Goal: Task Accomplishment & Management: Complete application form

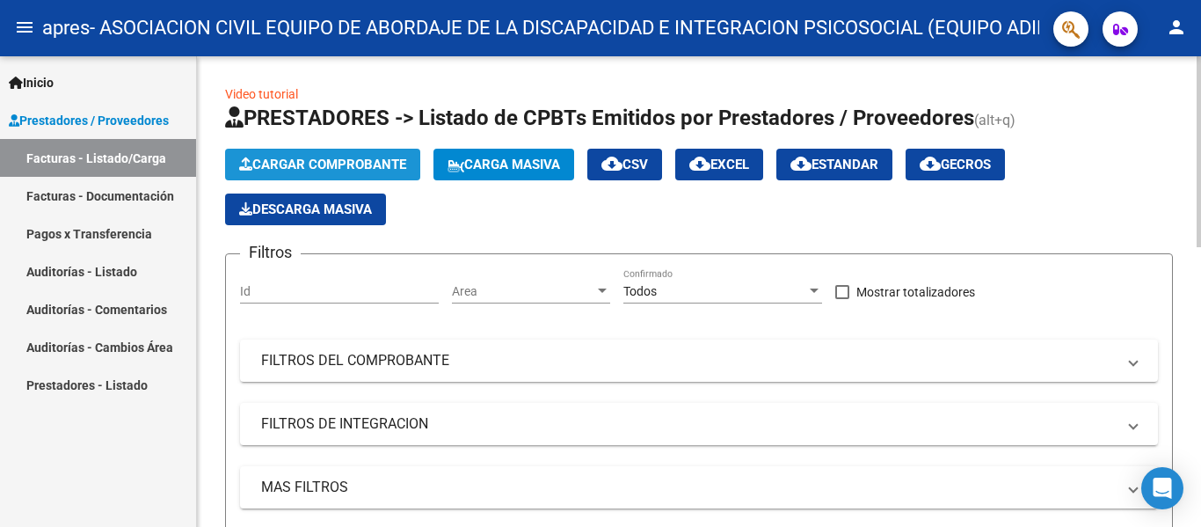
click at [347, 164] on span "Cargar Comprobante" at bounding box center [322, 165] width 167 height 16
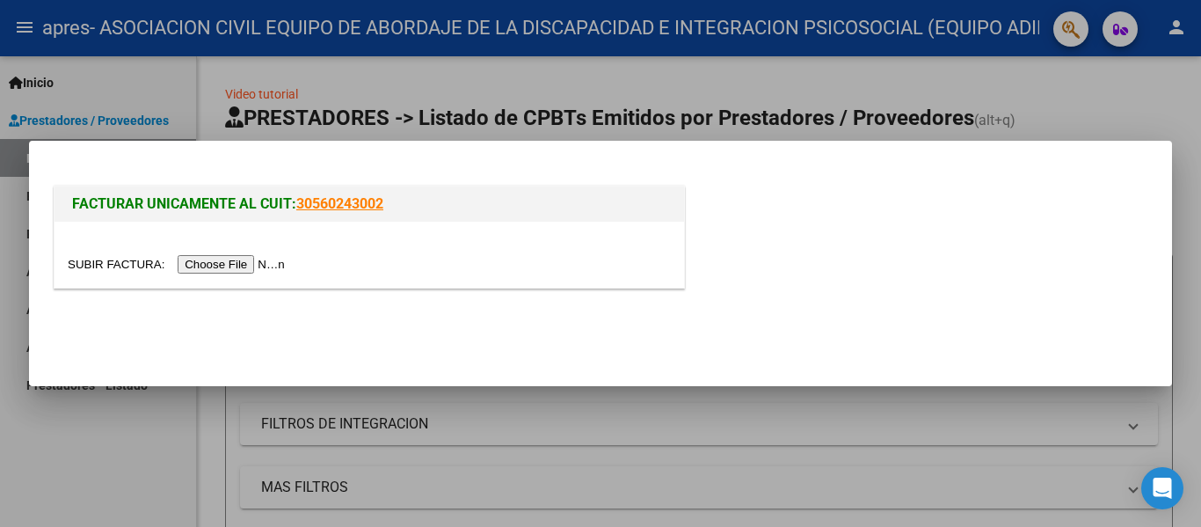
click at [248, 267] on input "file" at bounding box center [179, 264] width 222 height 18
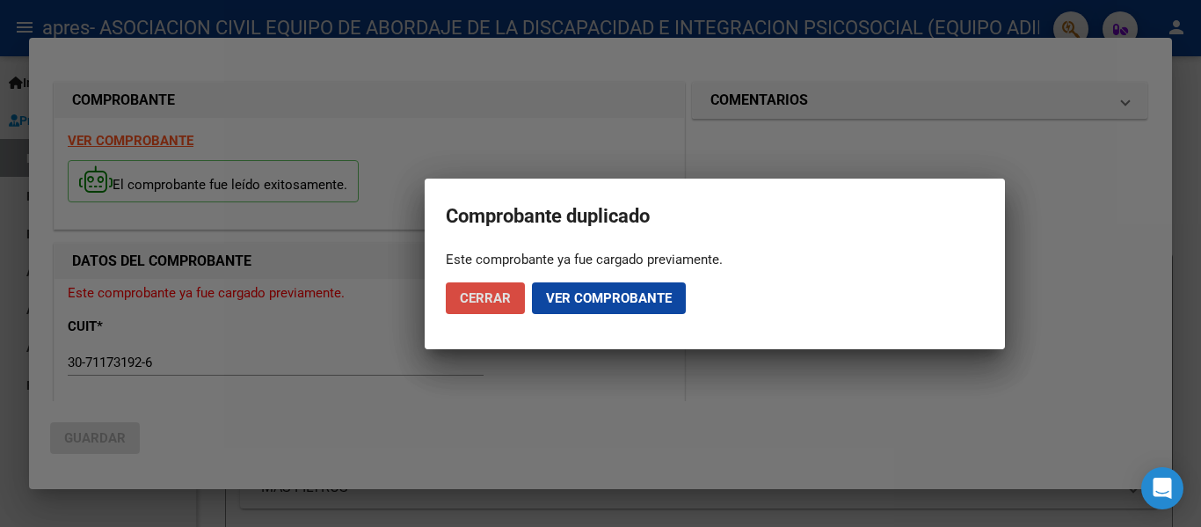
click at [500, 298] on span "Cerrar" at bounding box center [485, 298] width 51 height 16
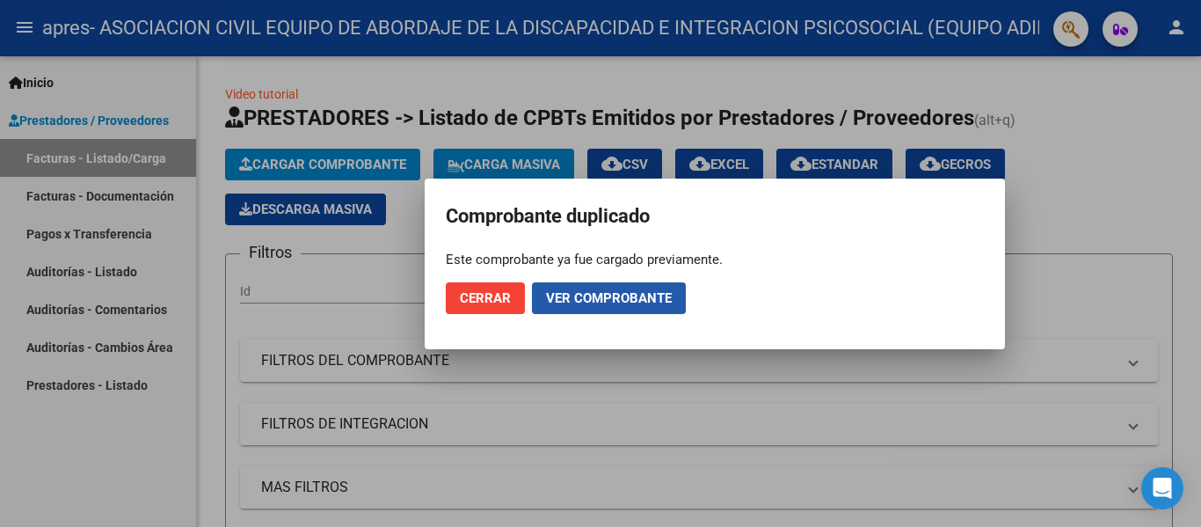
click at [591, 284] on button "Ver comprobante" at bounding box center [609, 298] width 154 height 32
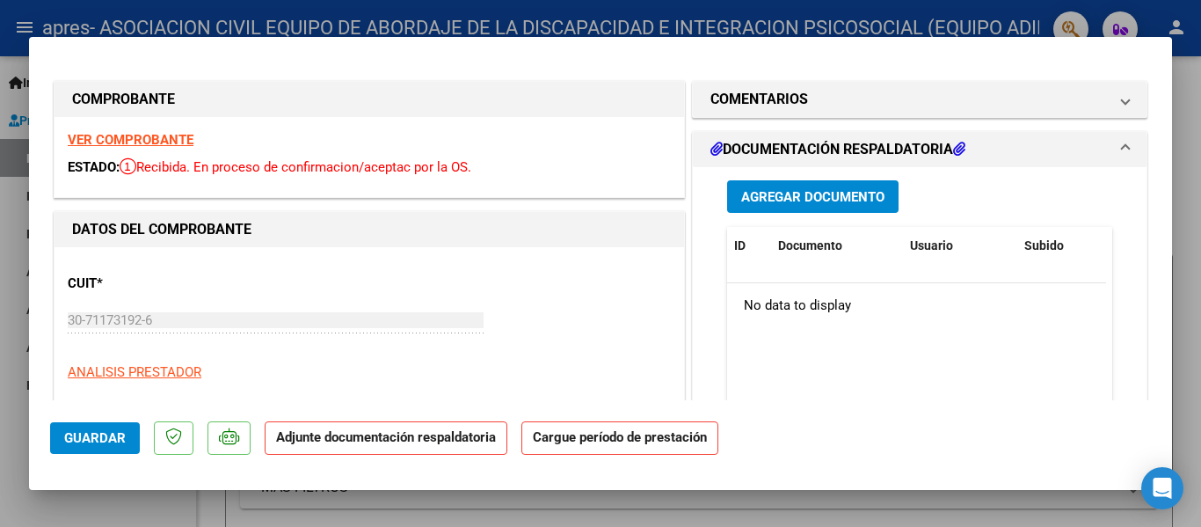
click at [790, 198] on span "Agregar Documento" at bounding box center [812, 197] width 143 height 16
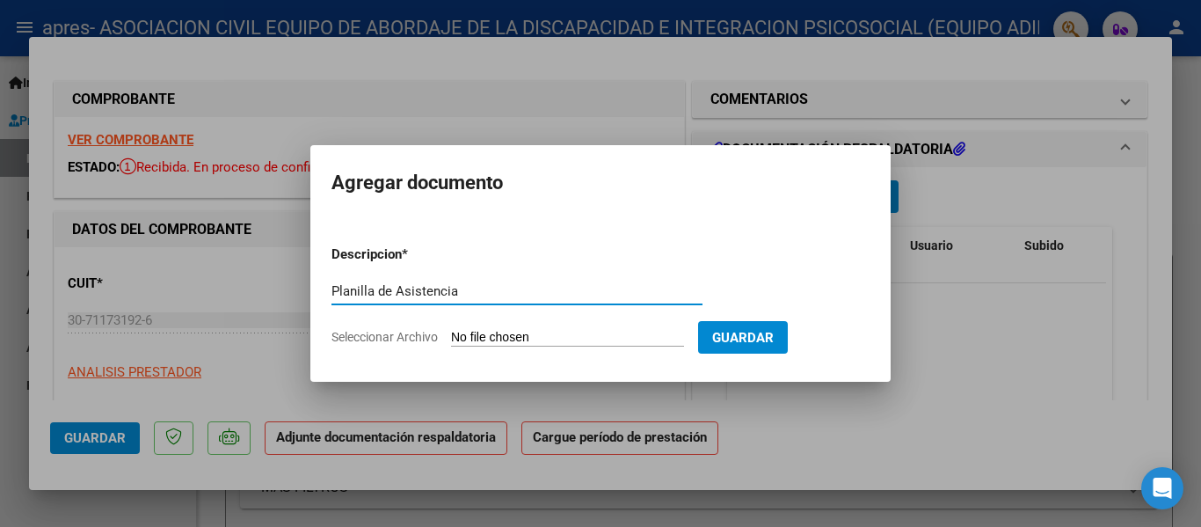
type input "Planilla de Asistencia"
click at [563, 324] on form "Descripcion * Planilla de Asistencia Escriba aquí una descripcion Seleccionar A…" at bounding box center [600, 295] width 538 height 128
click at [562, 336] on input "Seleccionar Archivo" at bounding box center [567, 338] width 233 height 17
type input "C:\fakepath\Planilla [PERSON_NAME].jpg"
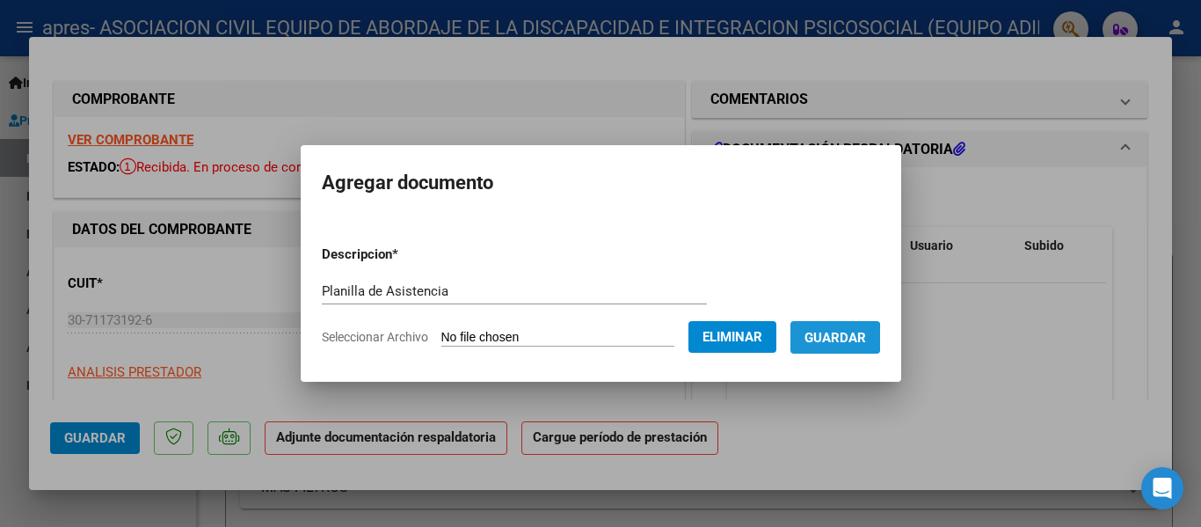
click at [843, 337] on span "Guardar" at bounding box center [836, 338] width 62 height 16
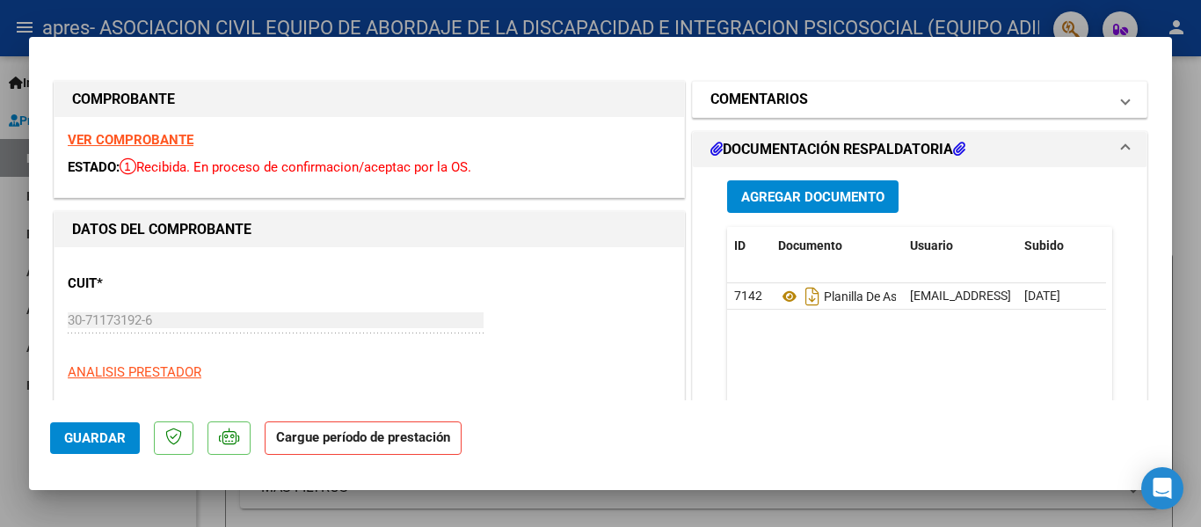
click at [1122, 102] on span at bounding box center [1125, 99] width 7 height 21
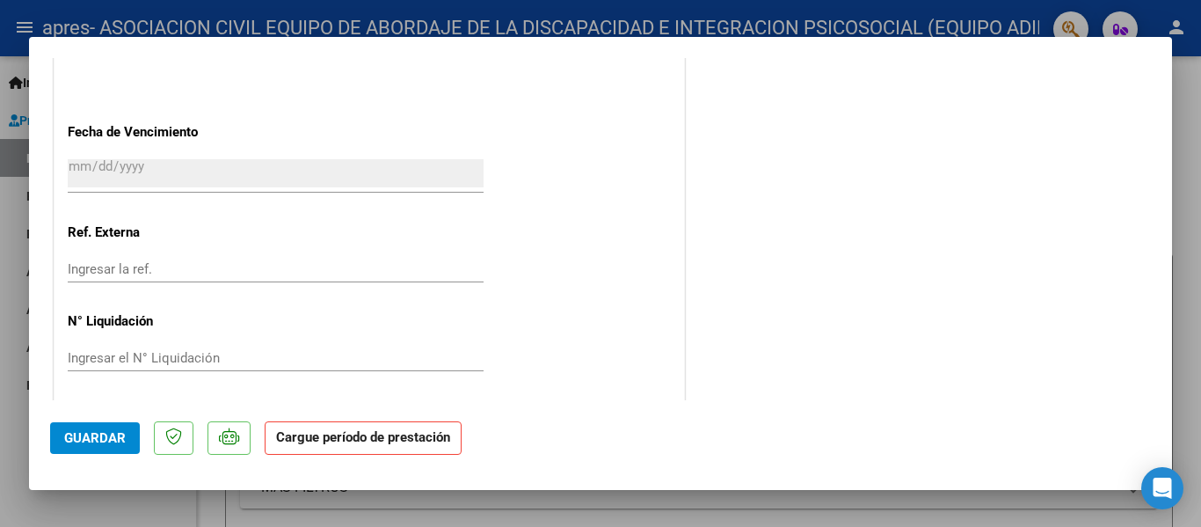
scroll to position [1187, 0]
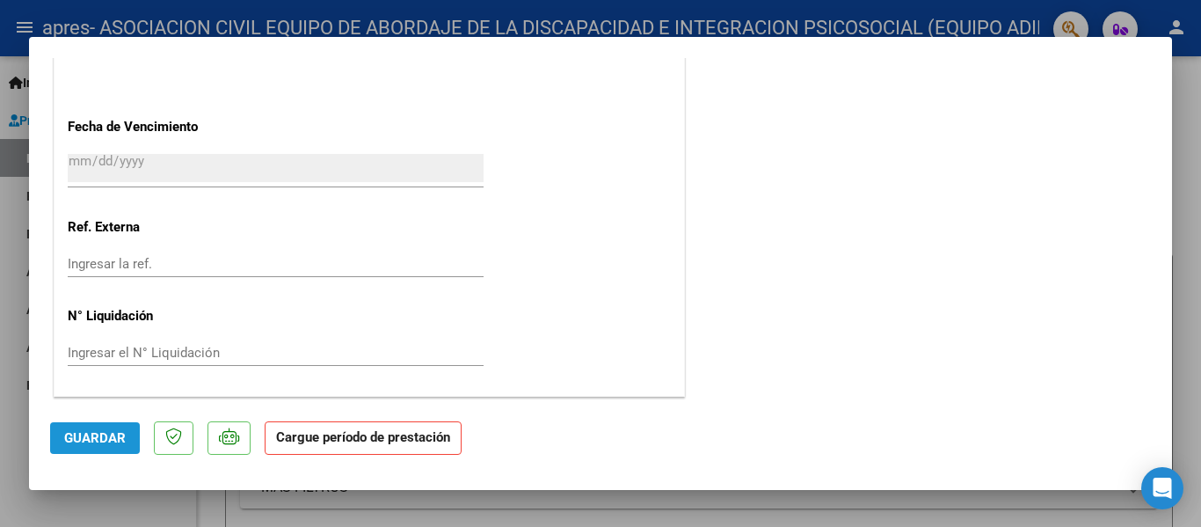
click at [116, 437] on span "Guardar" at bounding box center [95, 438] width 62 height 16
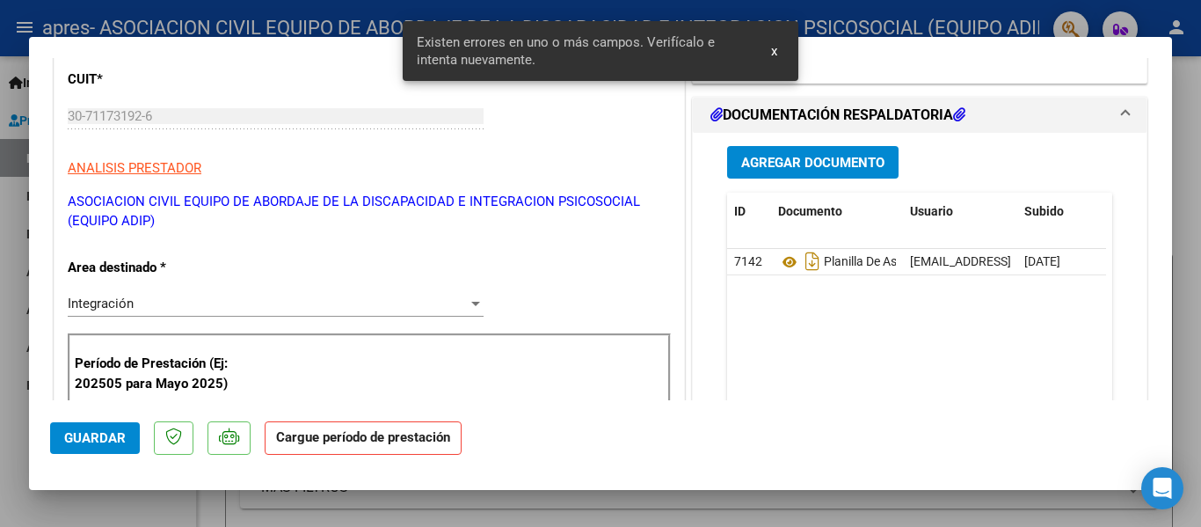
scroll to position [200, 0]
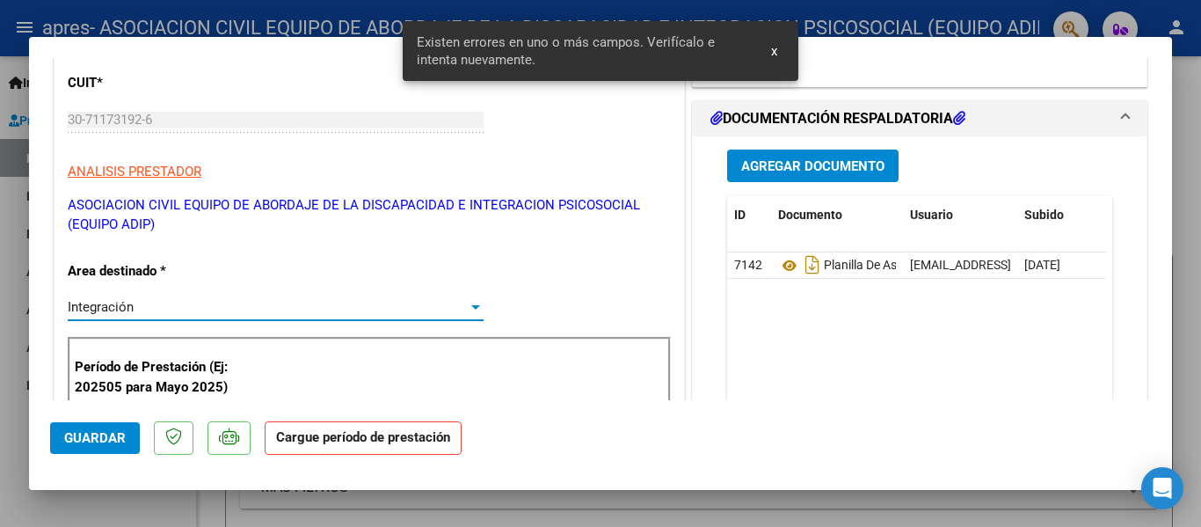
click at [418, 302] on div "Integración" at bounding box center [268, 307] width 400 height 16
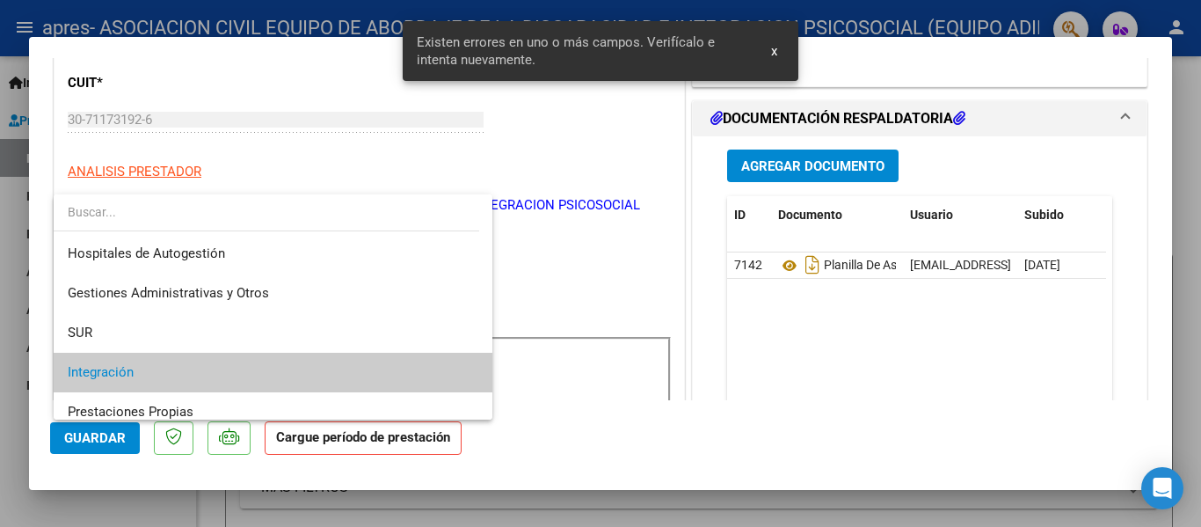
scroll to position [66, 0]
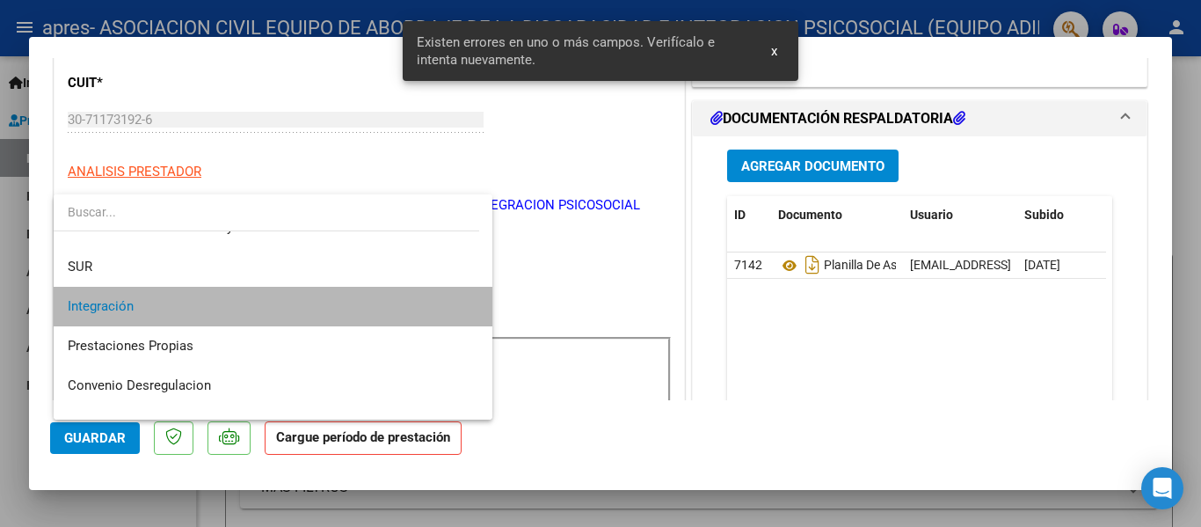
click at [418, 302] on span "Integración" at bounding box center [273, 307] width 411 height 40
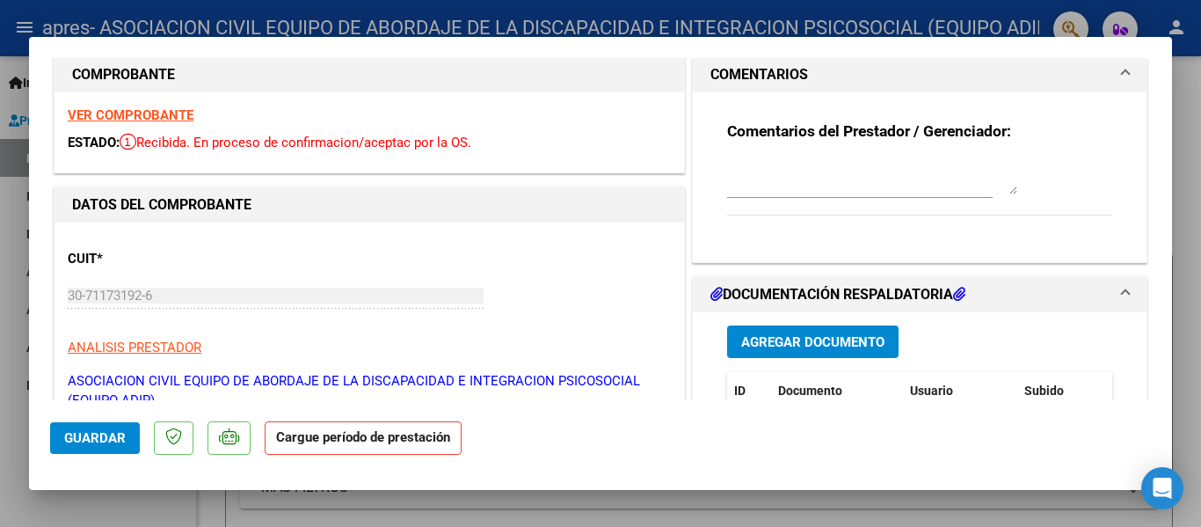
scroll to position [0, 0]
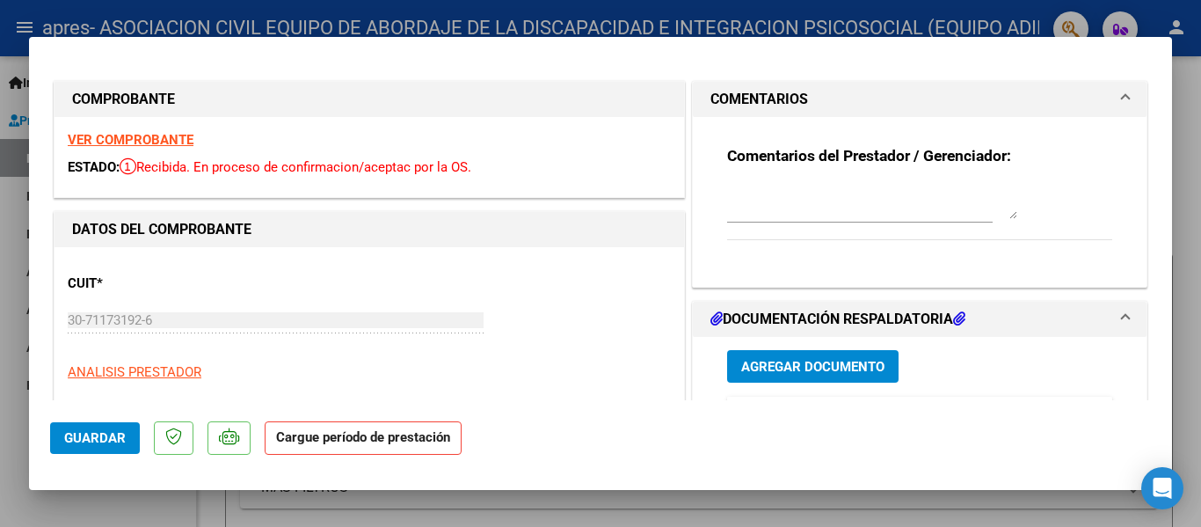
click at [777, 147] on strong "Comentarios del Prestador / Gerenciador:" at bounding box center [869, 156] width 284 height 18
click at [97, 438] on span "Guardar" at bounding box center [95, 438] width 62 height 16
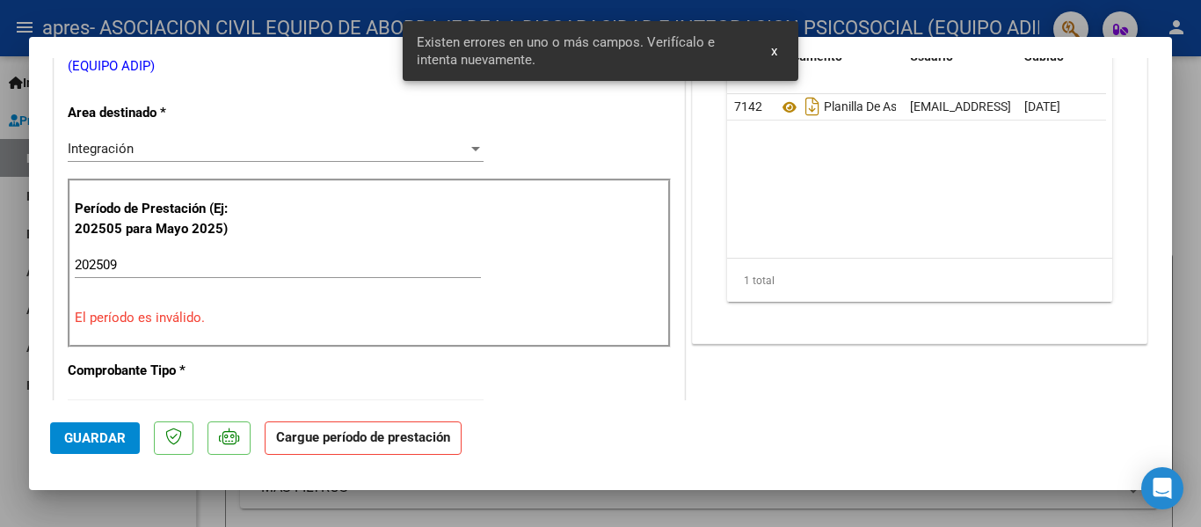
scroll to position [376, 0]
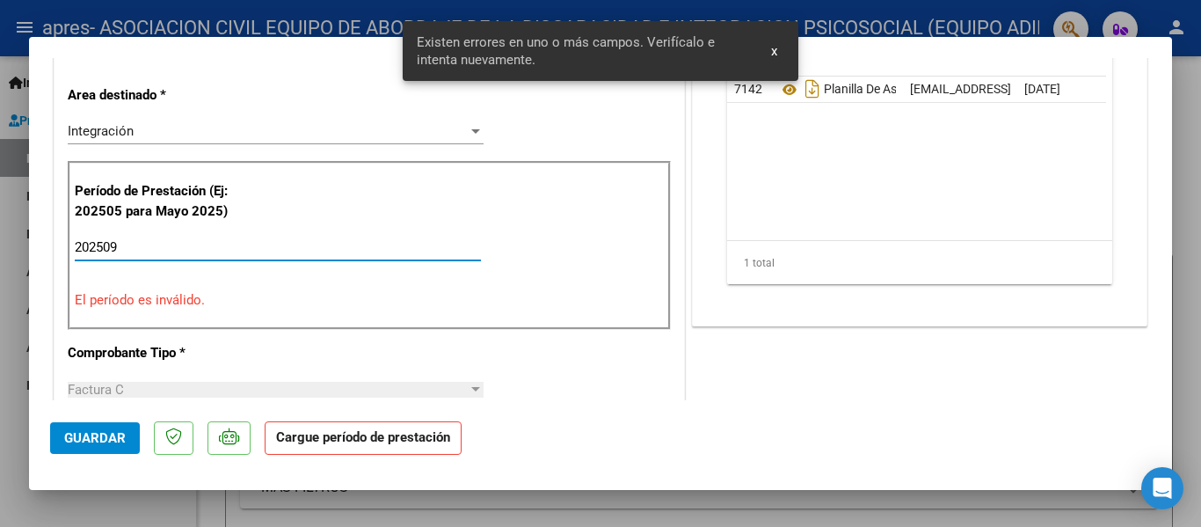
click at [180, 245] on input "202509" at bounding box center [278, 247] width 406 height 16
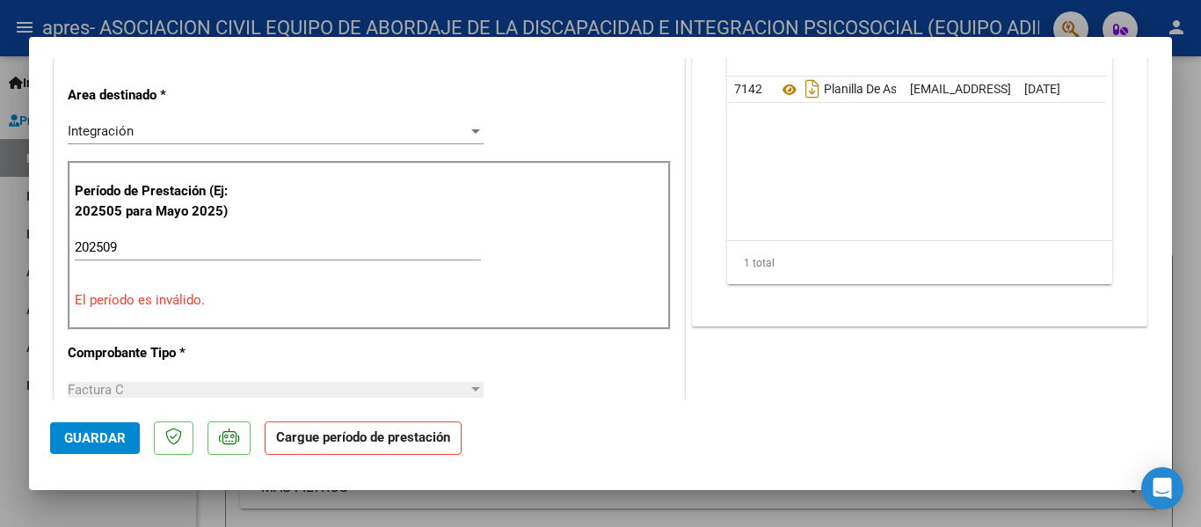
click at [114, 506] on div at bounding box center [600, 263] width 1201 height 527
type input "$ 0,00"
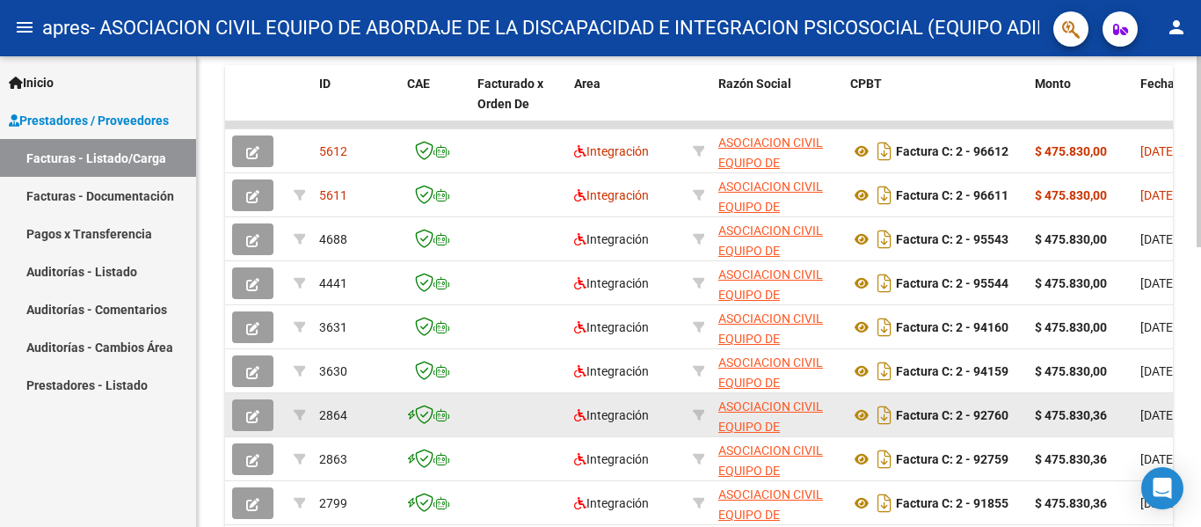
scroll to position [528, 0]
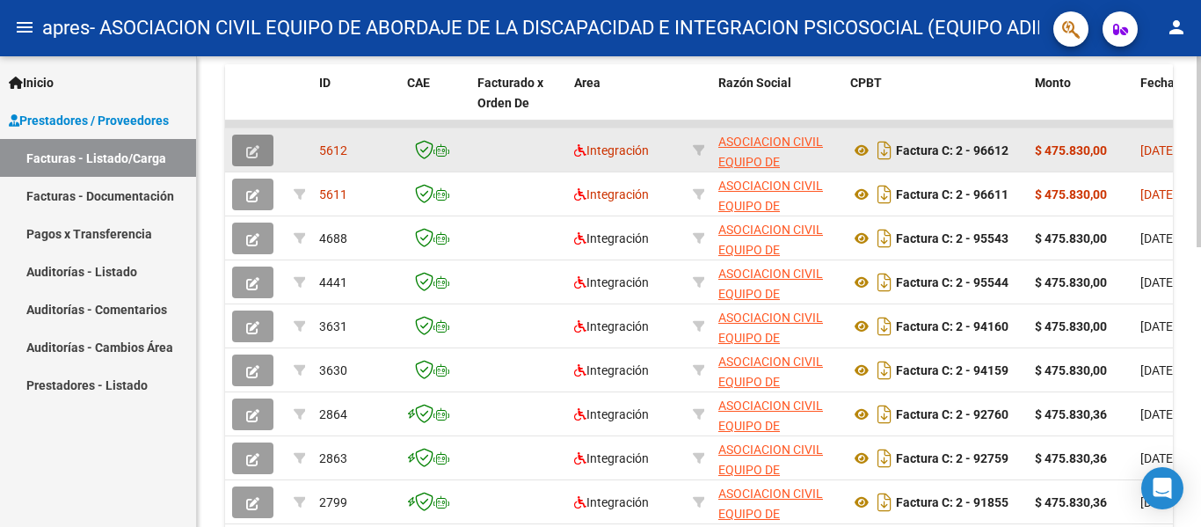
click at [262, 145] on button "button" at bounding box center [252, 151] width 41 height 32
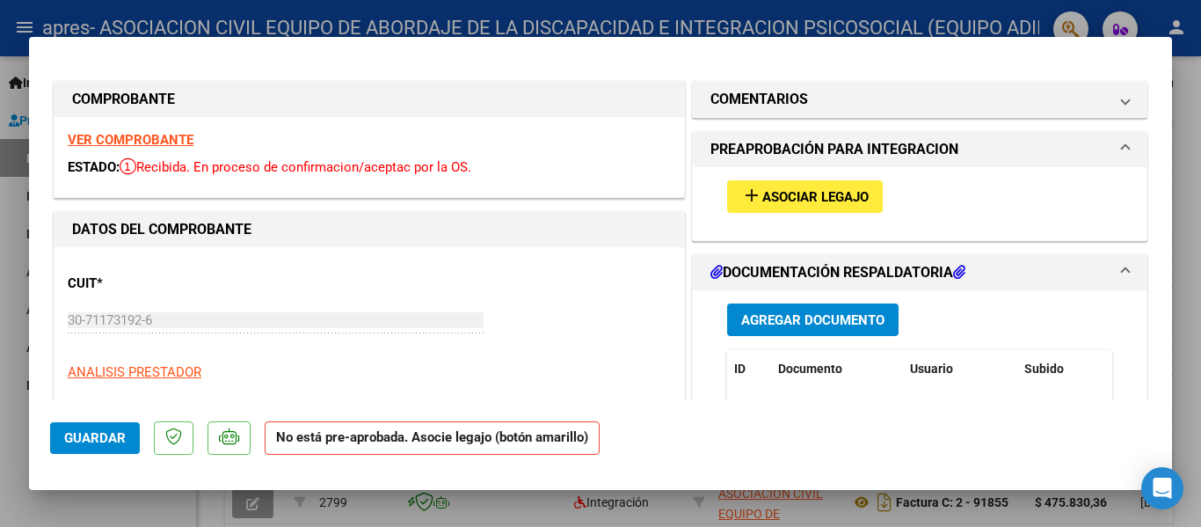
click at [814, 203] on span "Asociar Legajo" at bounding box center [815, 197] width 106 height 16
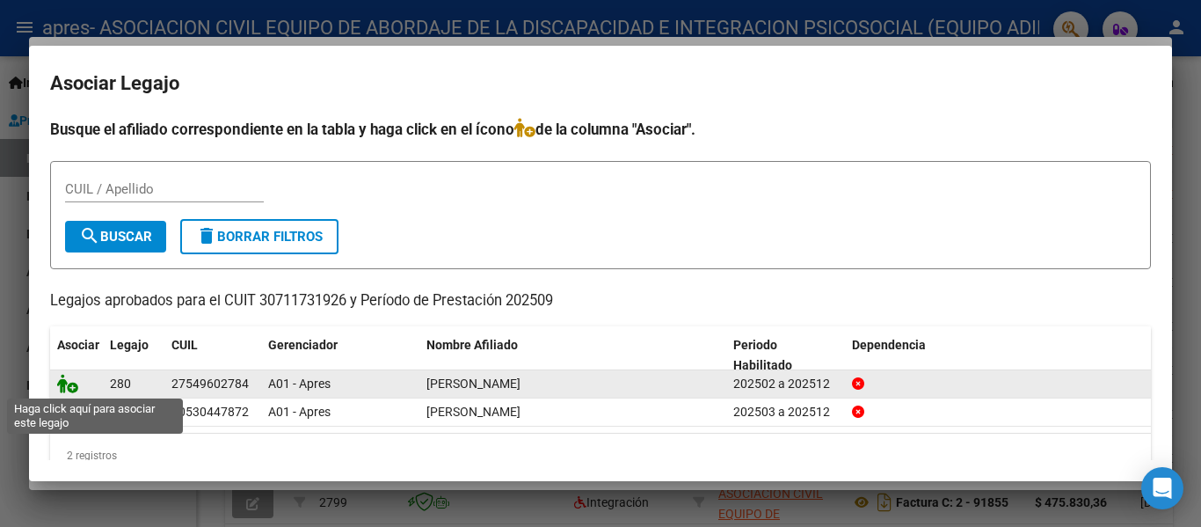
click at [66, 381] on icon at bounding box center [67, 383] width 21 height 19
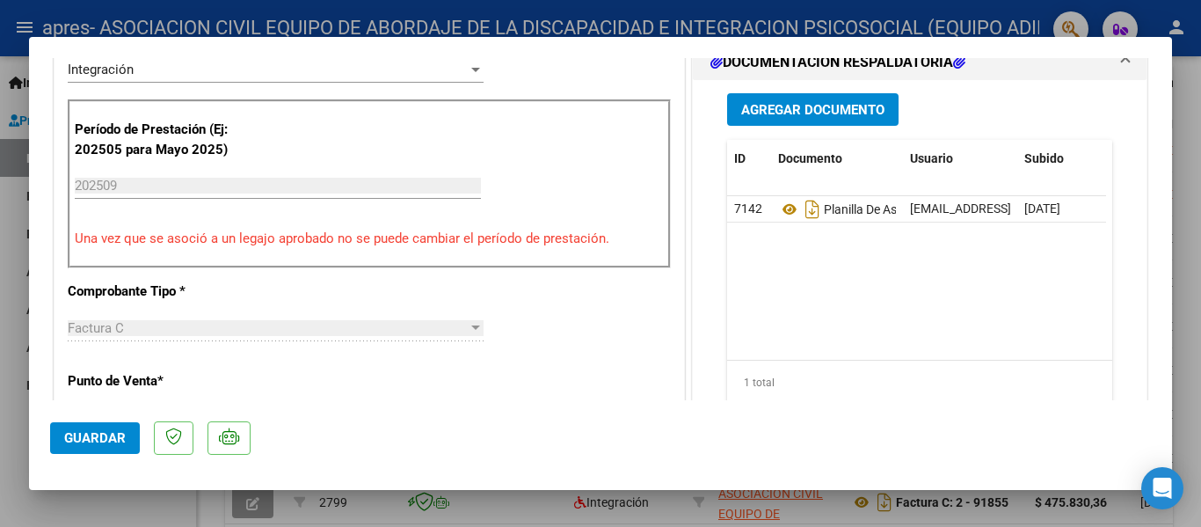
scroll to position [440, 0]
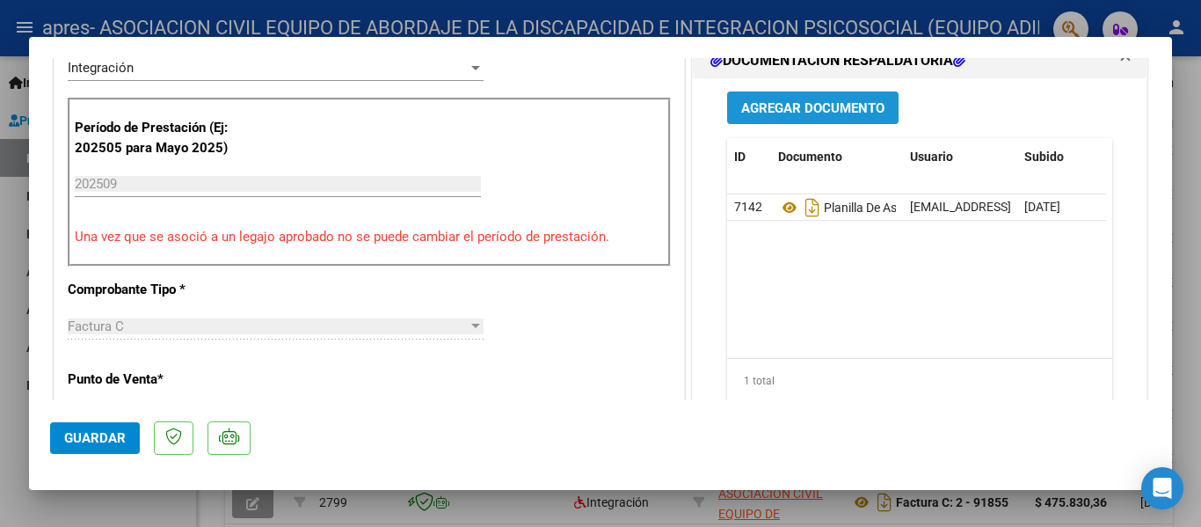
click at [819, 117] on button "Agregar Documento" at bounding box center [812, 107] width 171 height 33
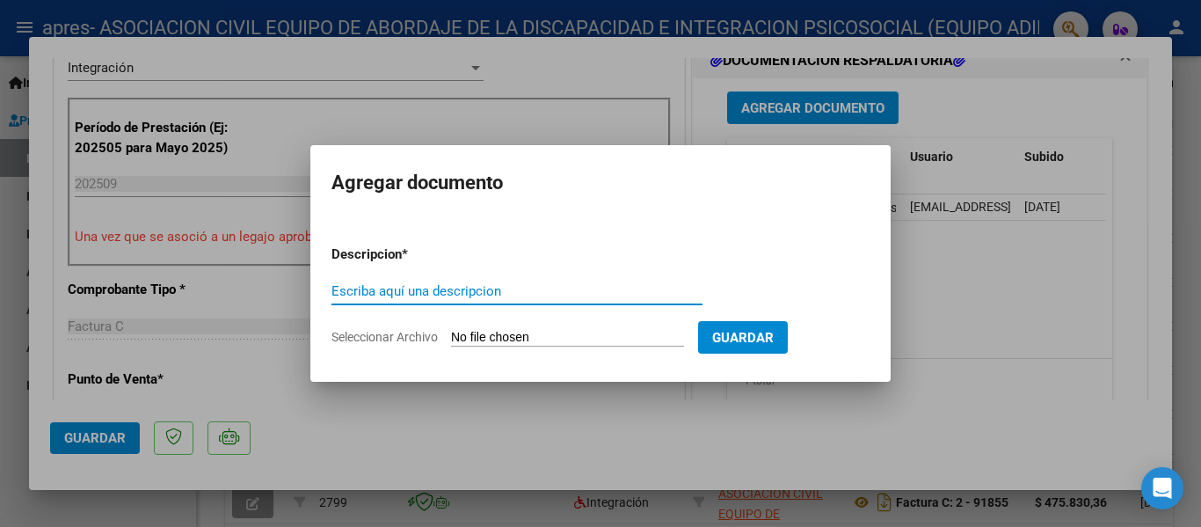
type input "p"
type input "Planilla de Asistencia"
click at [519, 332] on input "Seleccionar Archivo" at bounding box center [567, 338] width 233 height 17
type input "C:\fakepath\Planilla [PERSON_NAME].jpg"
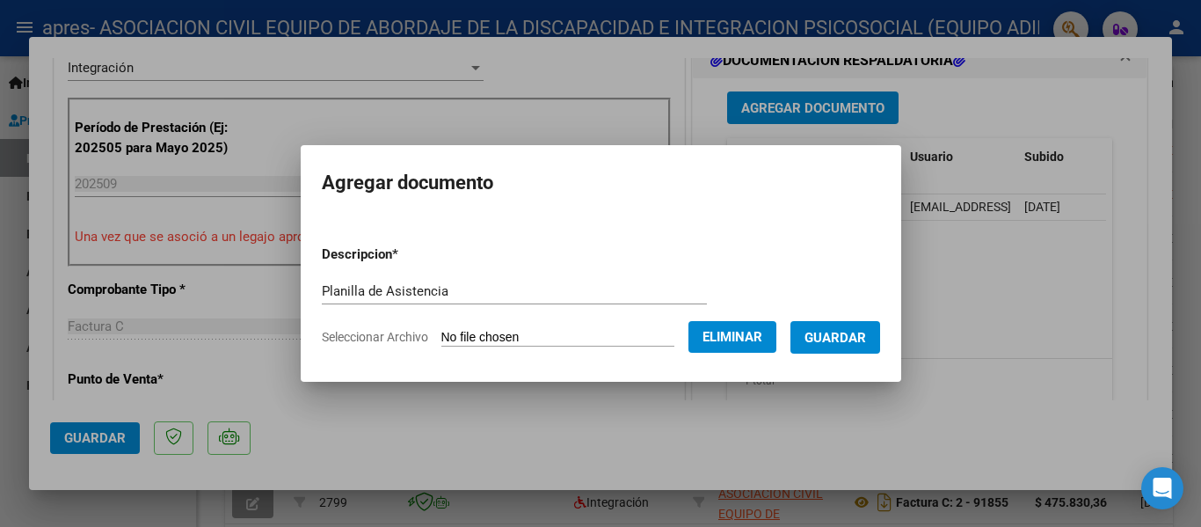
click at [827, 339] on span "Guardar" at bounding box center [836, 338] width 62 height 16
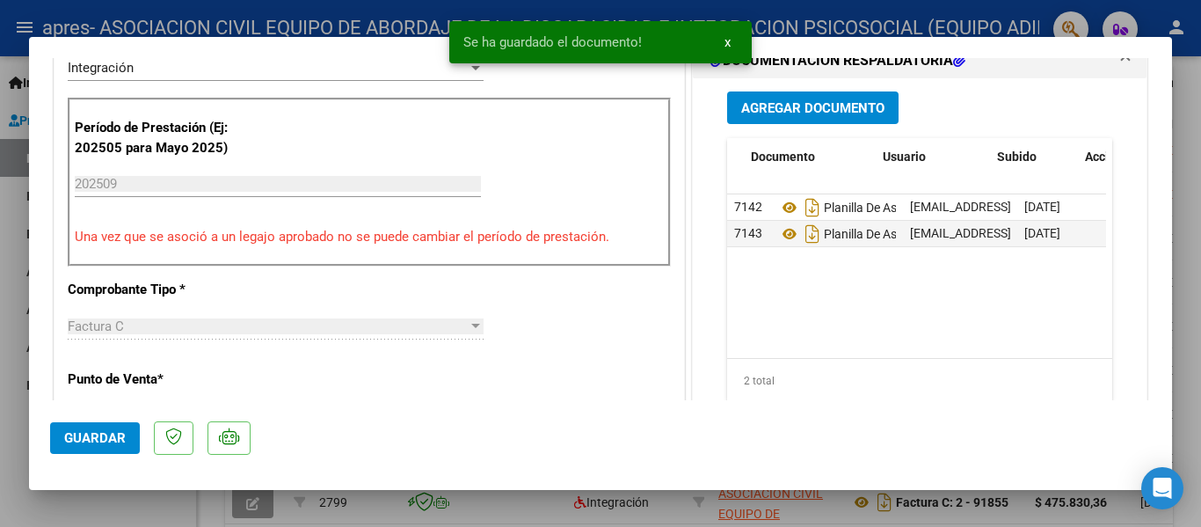
scroll to position [0, 87]
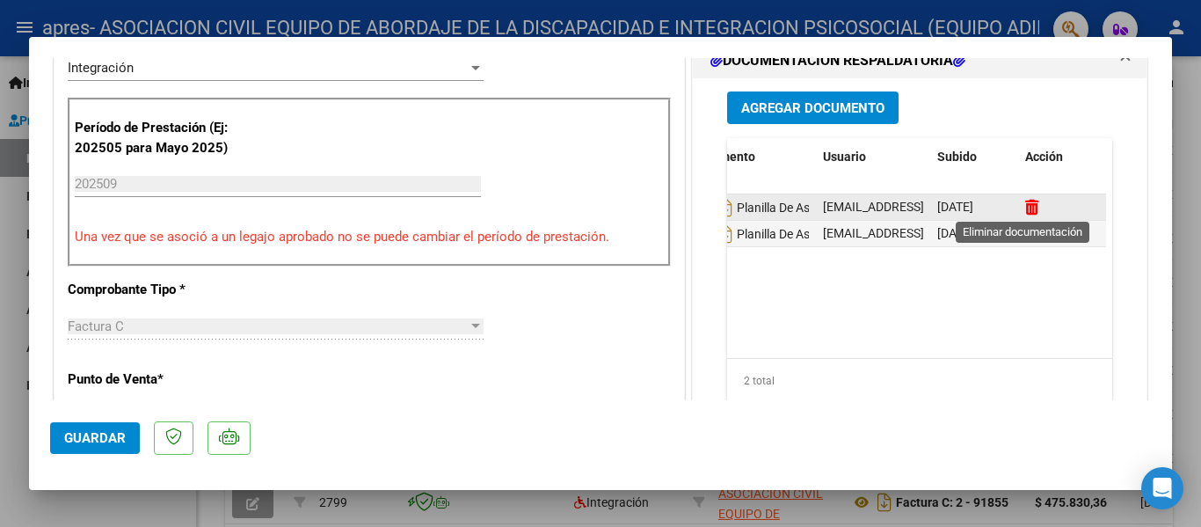
click at [1025, 206] on icon at bounding box center [1031, 207] width 13 height 17
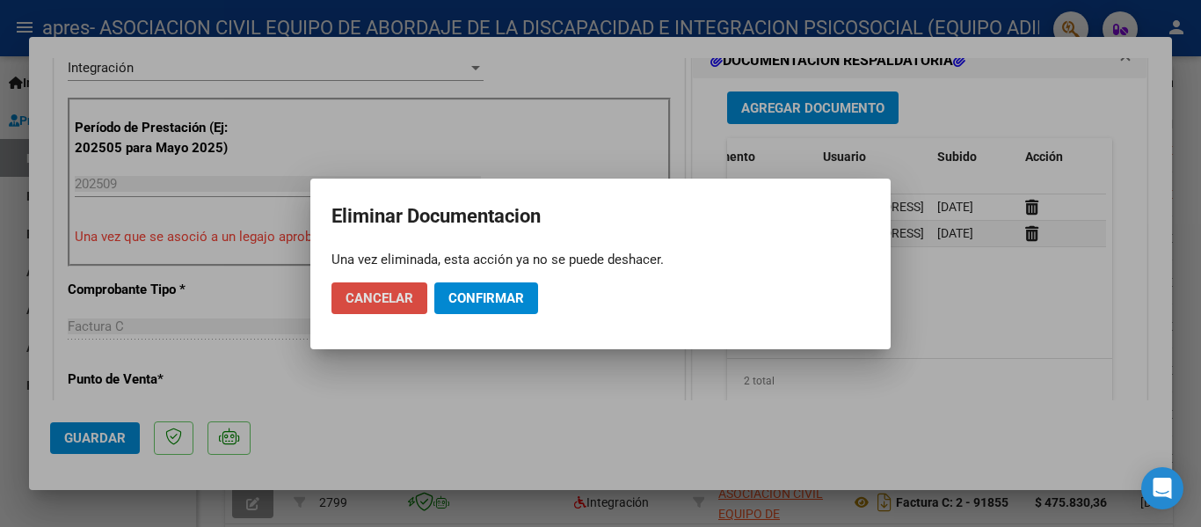
click at [377, 302] on span "Cancelar" at bounding box center [380, 298] width 68 height 16
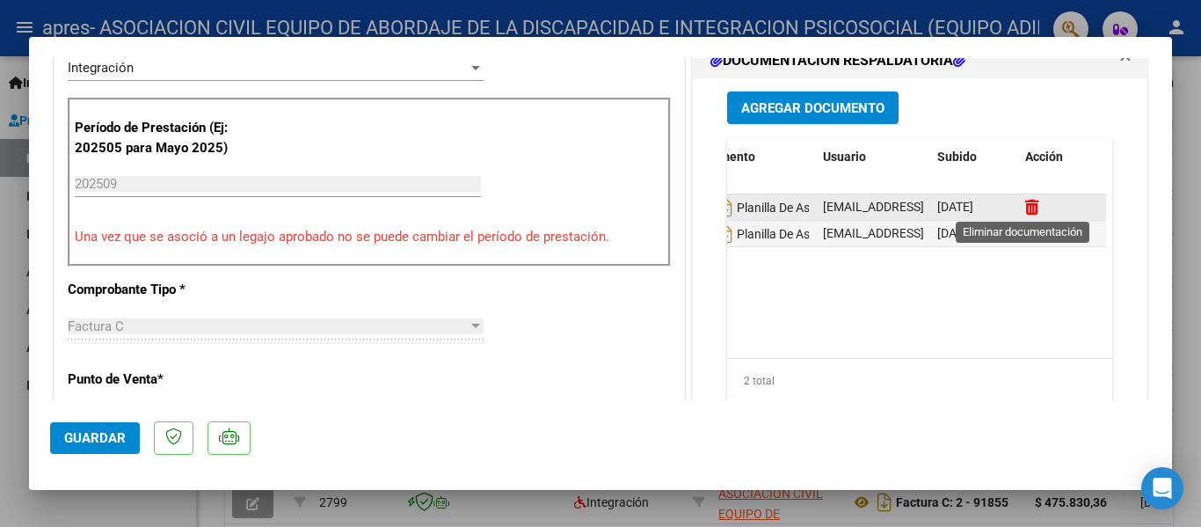
click at [1025, 210] on icon at bounding box center [1031, 207] width 13 height 17
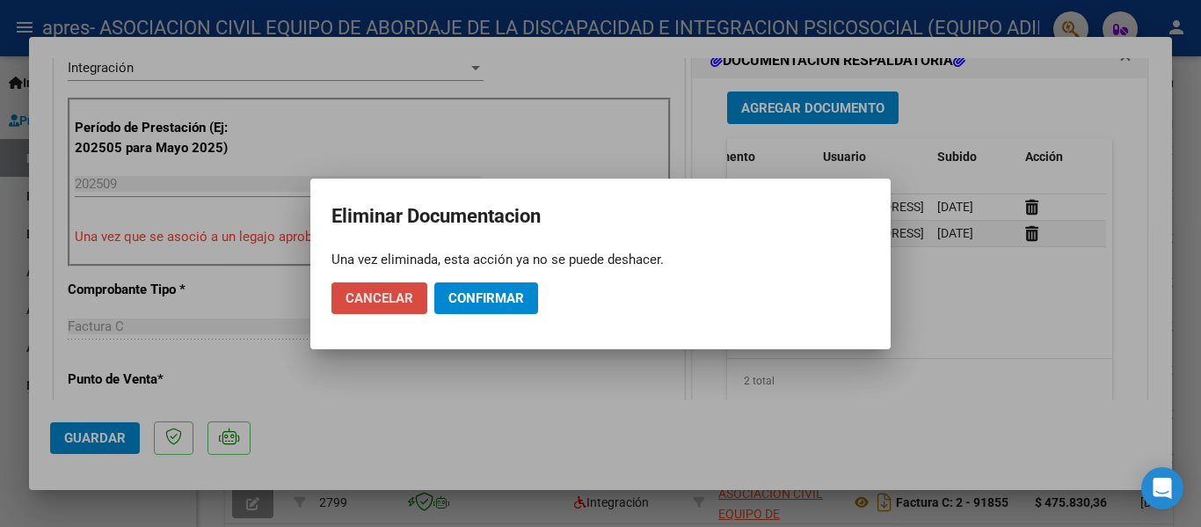
click at [390, 306] on button "Cancelar" at bounding box center [379, 298] width 96 height 32
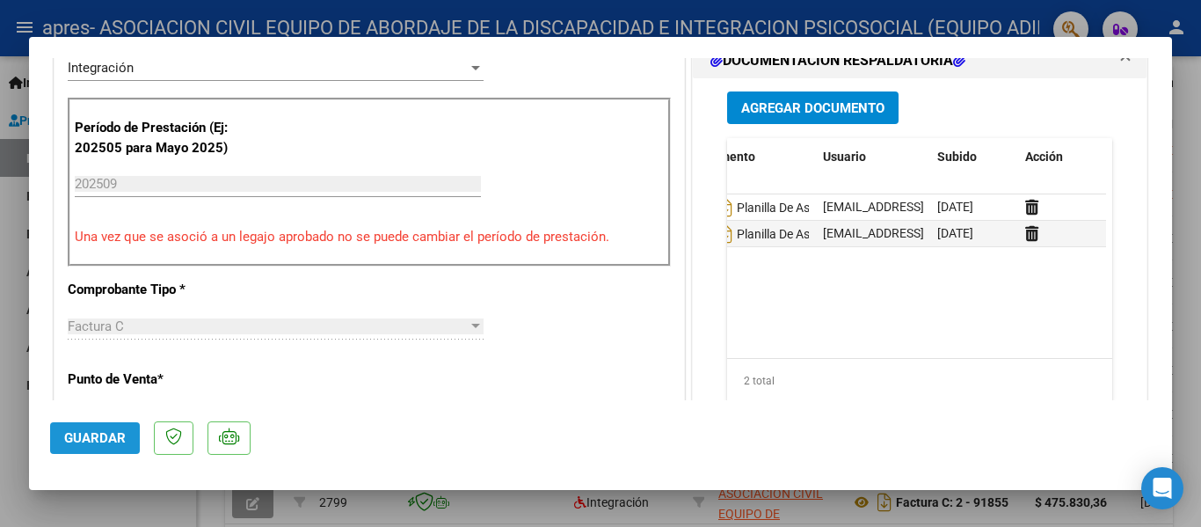
click at [84, 425] on button "Guardar" at bounding box center [95, 438] width 90 height 32
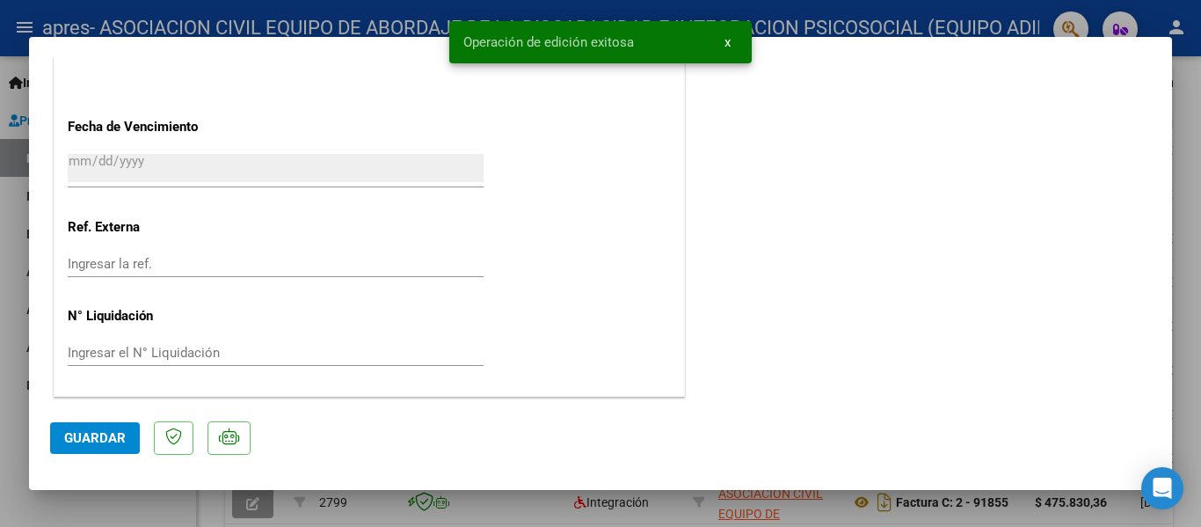
click at [121, 497] on div at bounding box center [600, 263] width 1201 height 527
type input "$ 0,00"
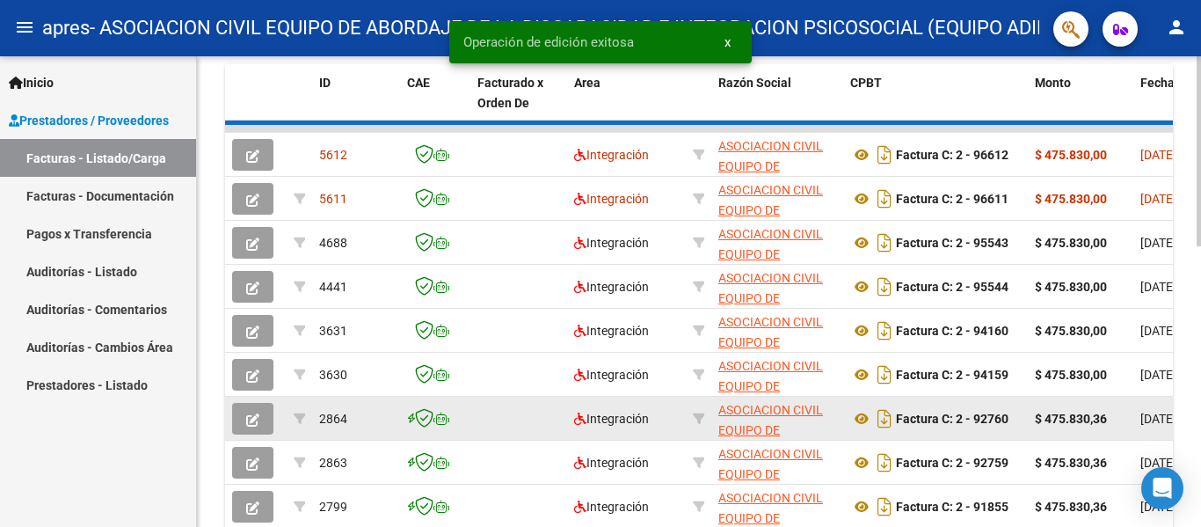
scroll to position [528, 0]
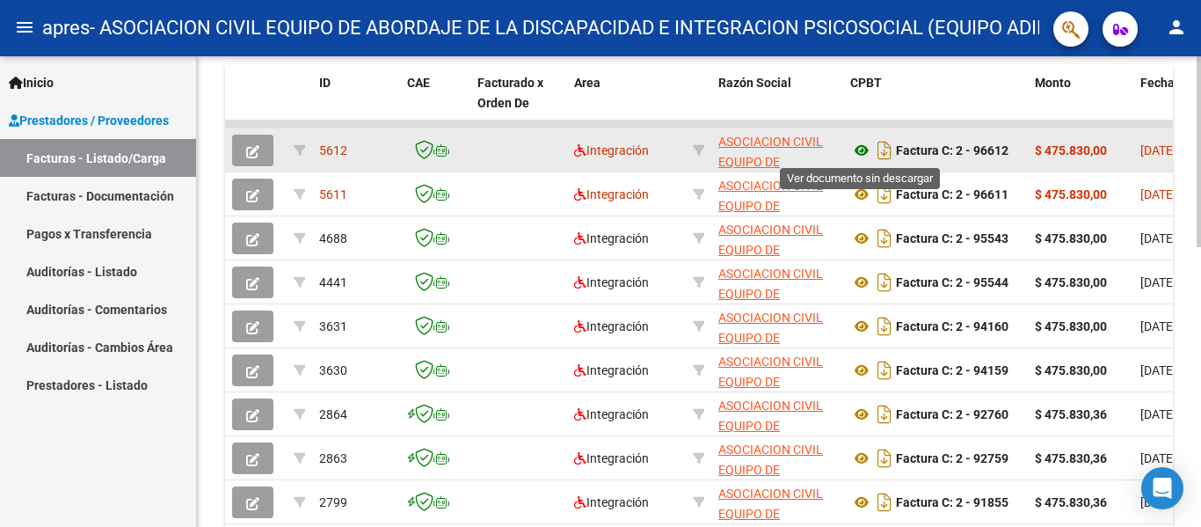
click at [866, 150] on icon at bounding box center [861, 150] width 23 height 21
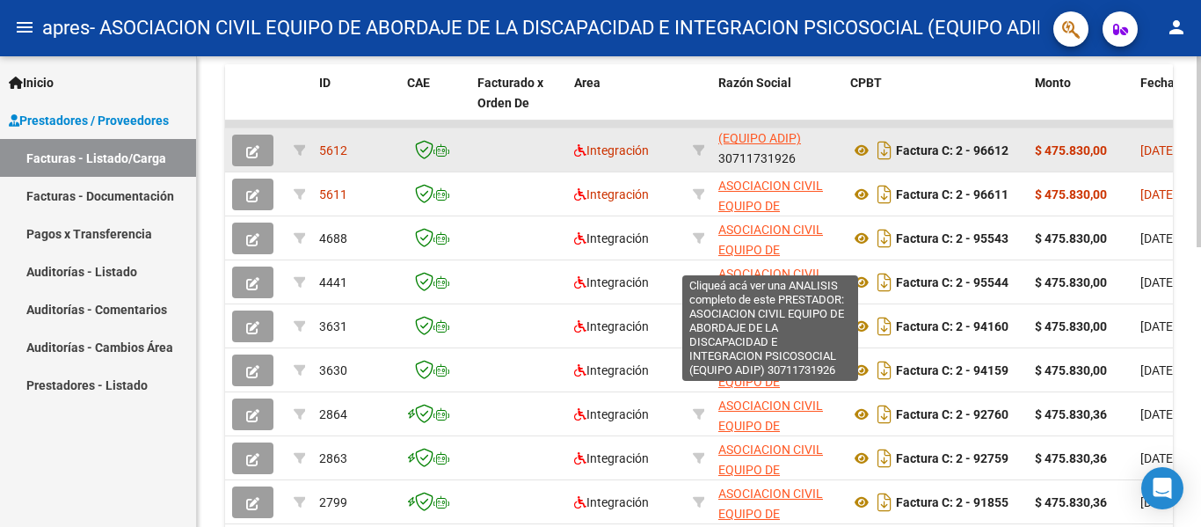
scroll to position [1, 0]
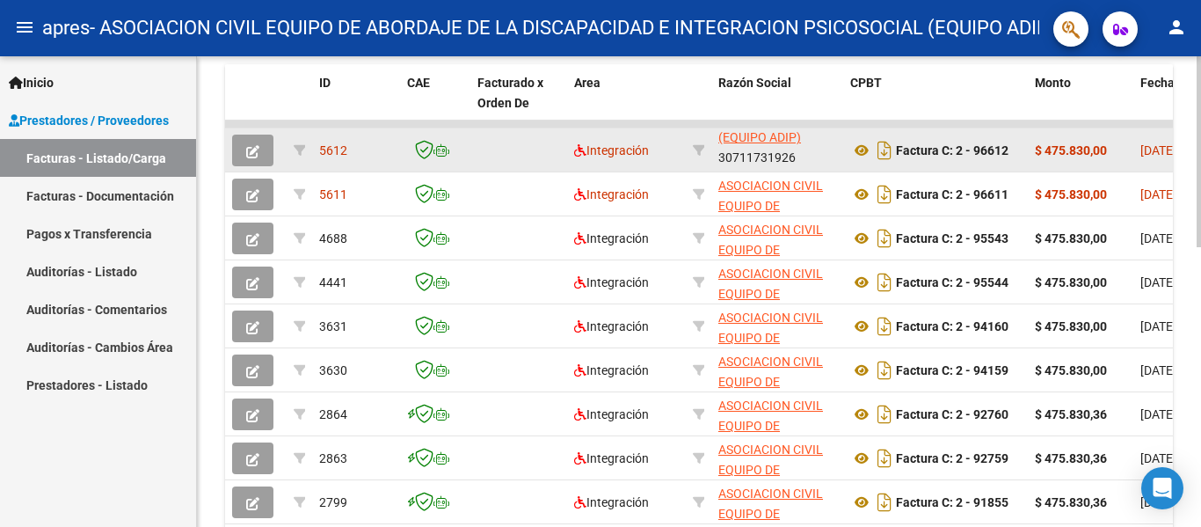
drag, startPoint x: 810, startPoint y: 154, endPoint x: 617, endPoint y: 168, distance: 193.1
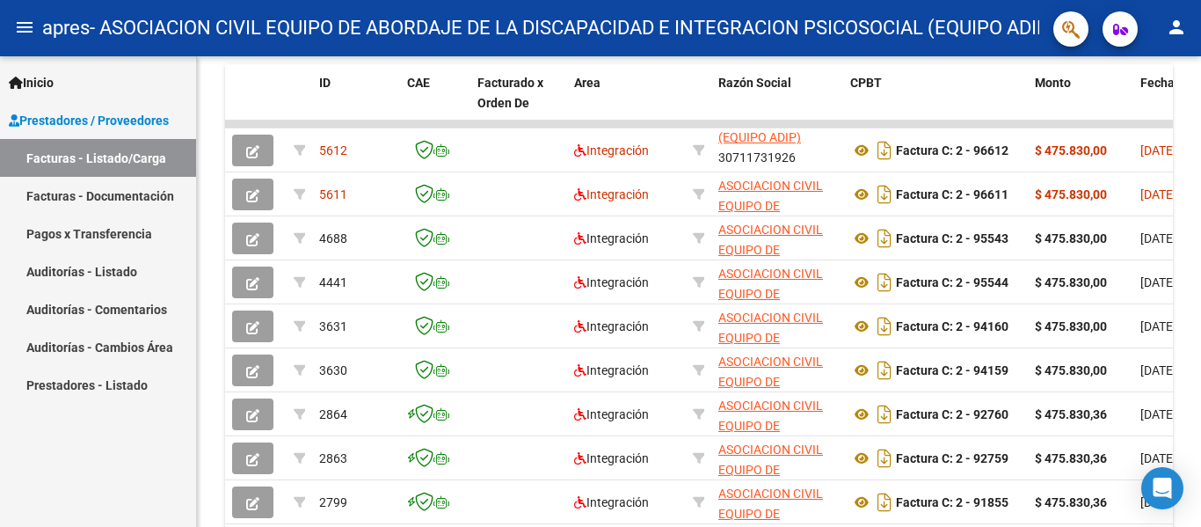
drag, startPoint x: 514, startPoint y: 159, endPoint x: 171, endPoint y: 147, distance: 342.3
click at [171, 147] on mat-sidenav-container "Inicio Instructivos Contacto OS Prestadores / Proveedores Facturas - Listado/Ca…" at bounding box center [600, 291] width 1201 height 470
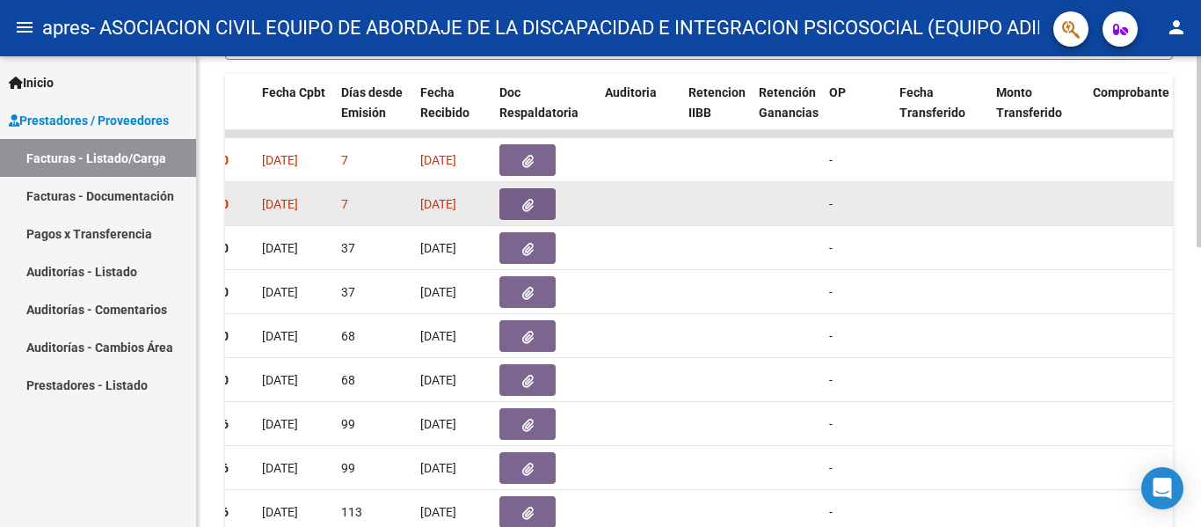
scroll to position [514, 0]
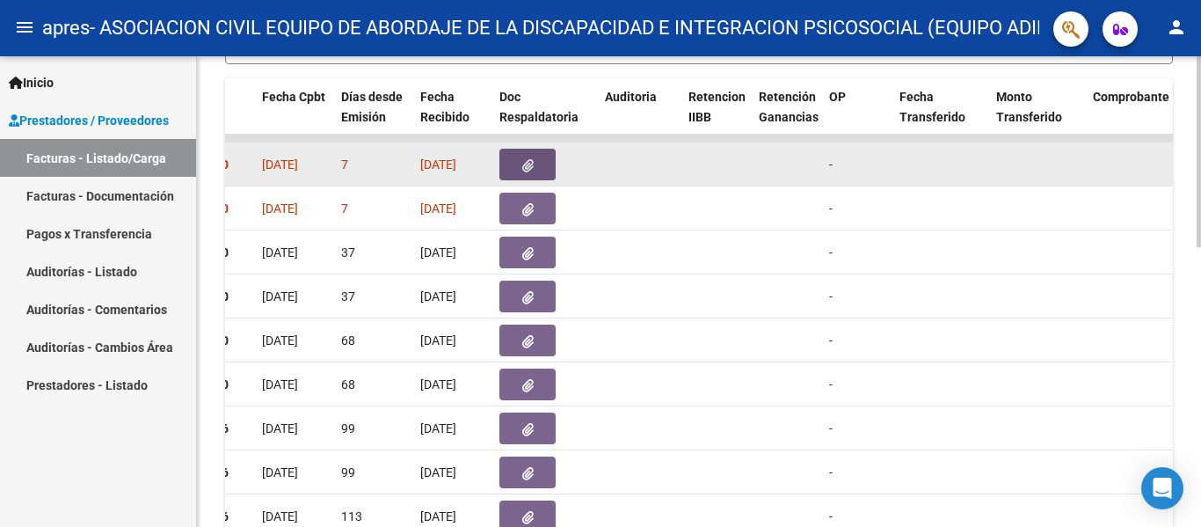
click at [535, 163] on button "button" at bounding box center [527, 165] width 56 height 32
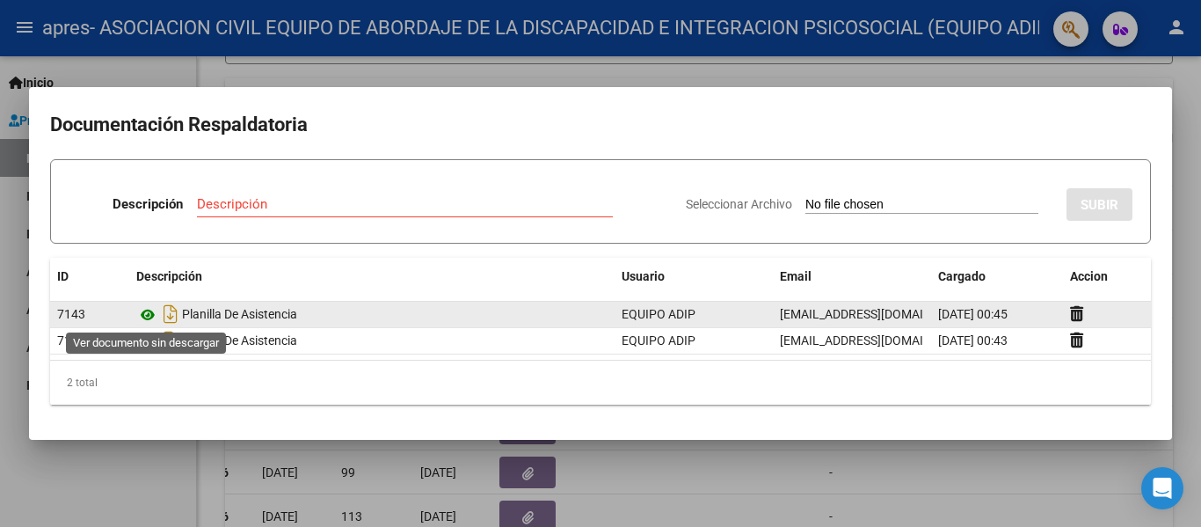
click at [151, 314] on icon at bounding box center [147, 314] width 23 height 21
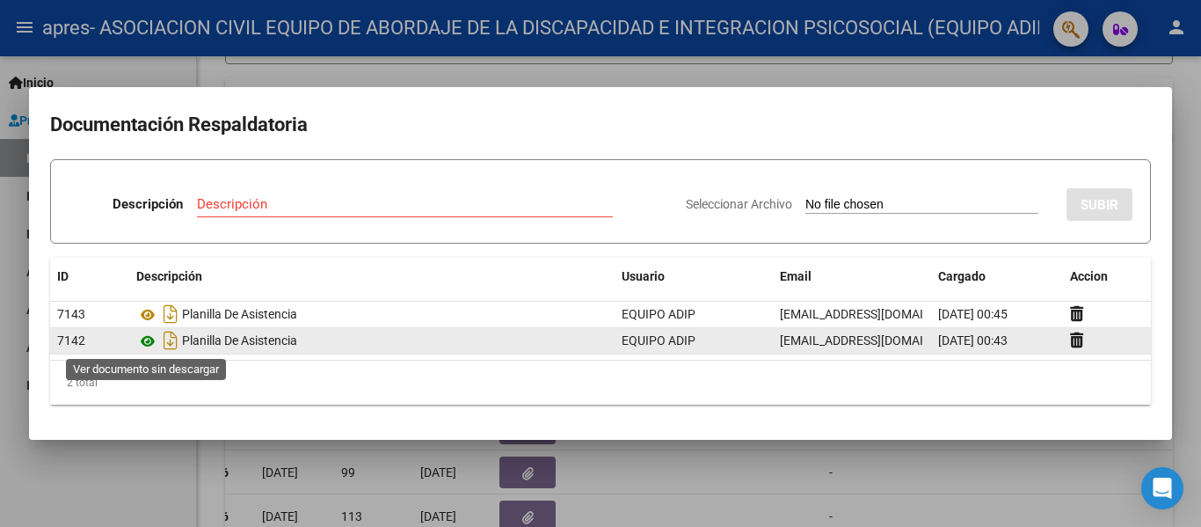
click at [149, 339] on icon at bounding box center [147, 341] width 23 height 21
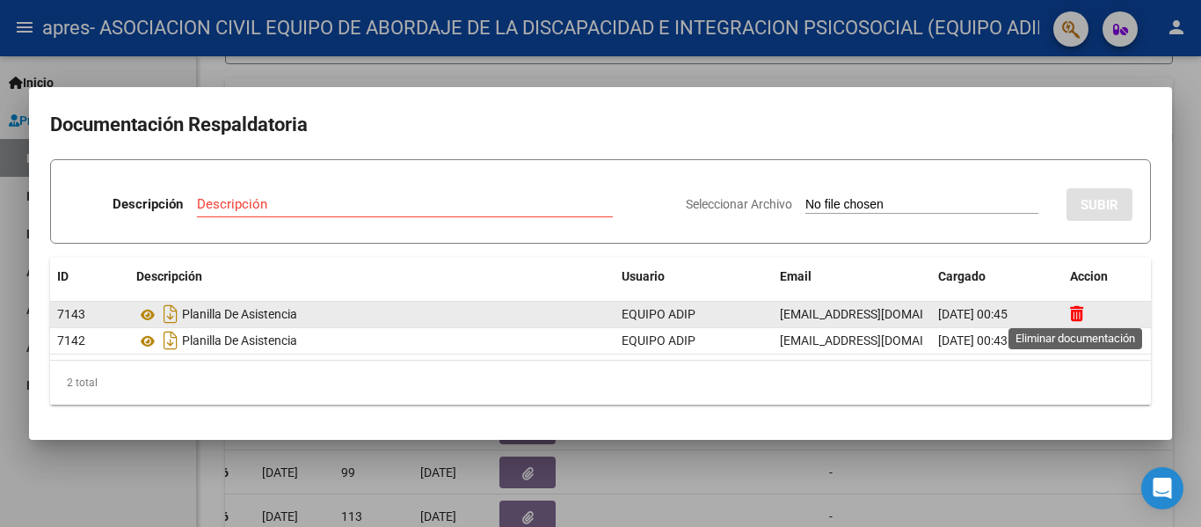
click at [1080, 311] on icon at bounding box center [1076, 313] width 13 height 17
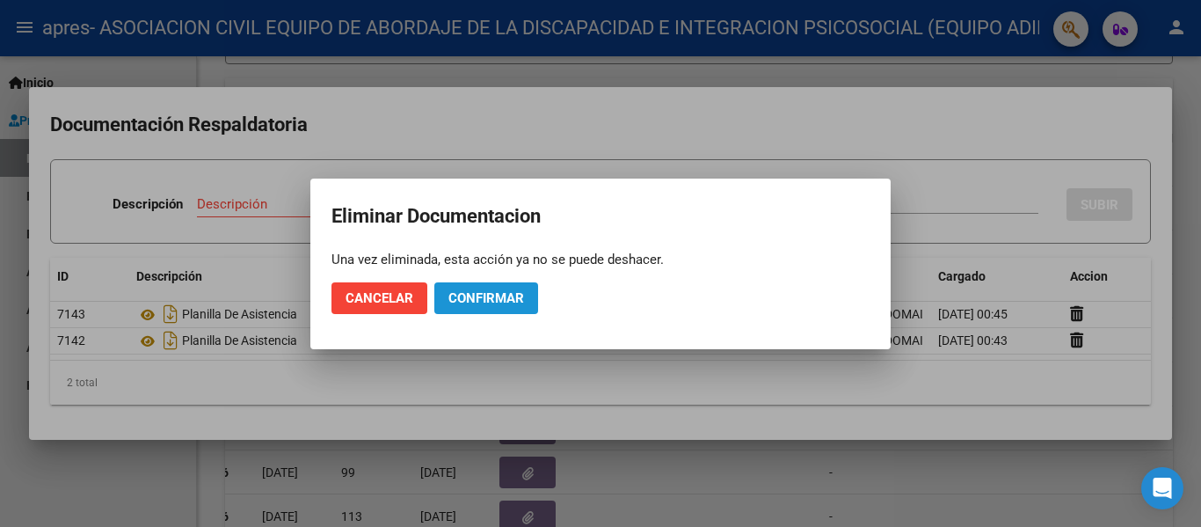
click at [483, 291] on span "Confirmar" at bounding box center [486, 298] width 76 height 16
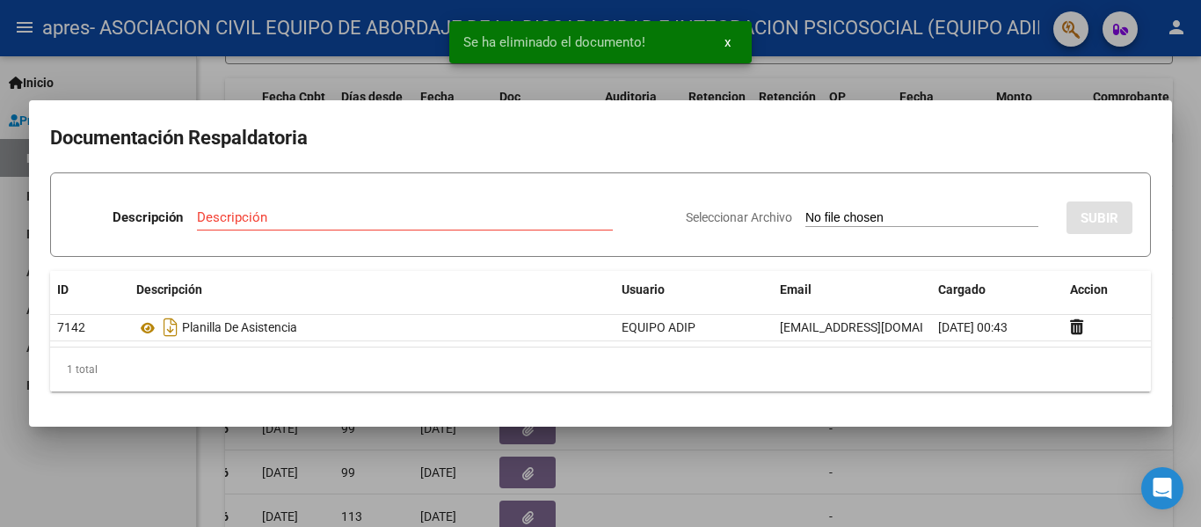
click at [97, 492] on div at bounding box center [600, 263] width 1201 height 527
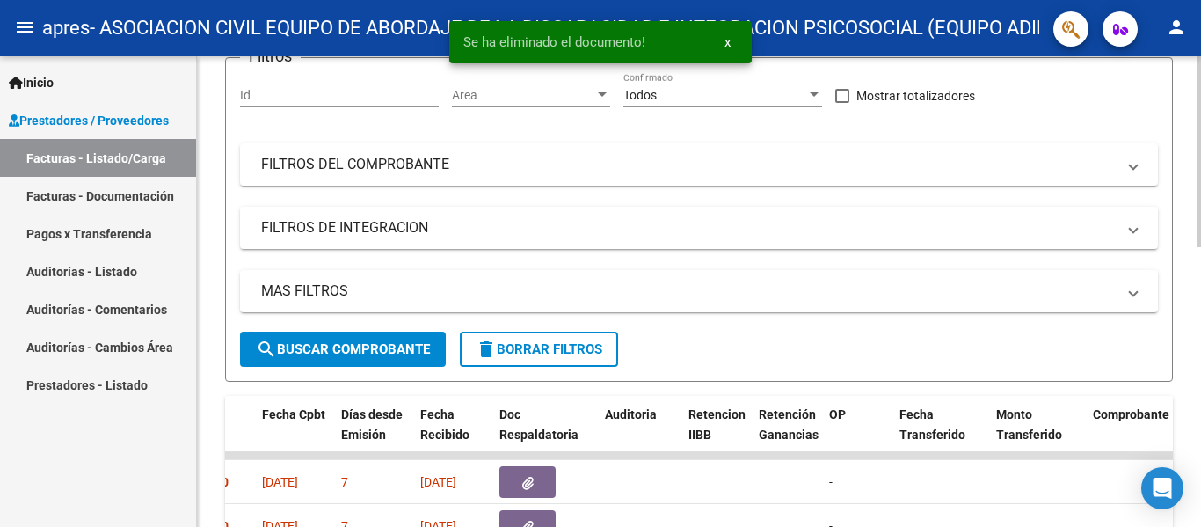
scroll to position [162, 0]
